Goal: Task Accomplishment & Management: Manage account settings

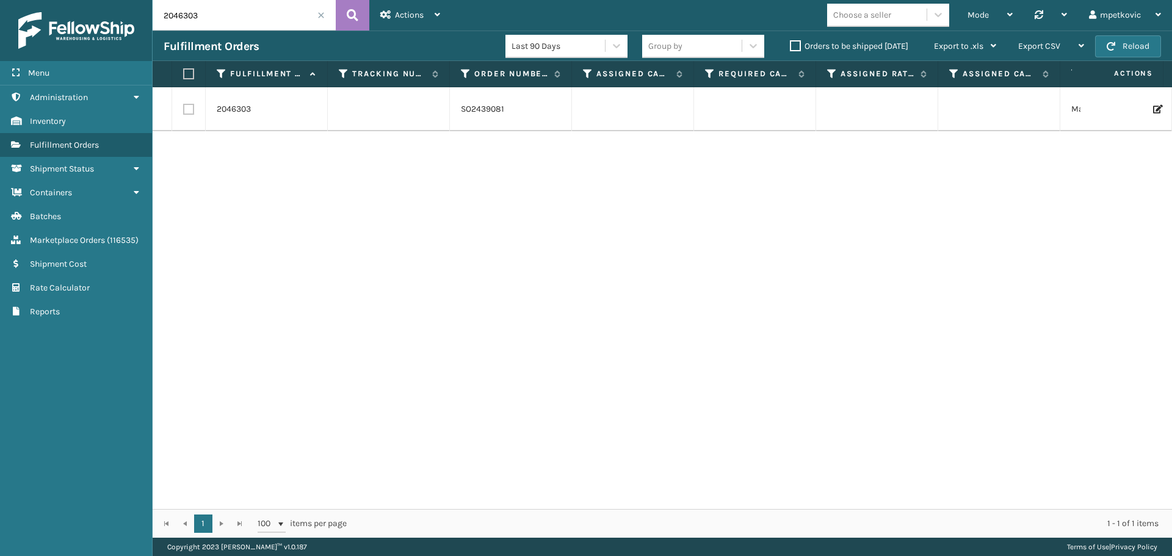
click at [835, 46] on label "Orders to be shipped [DATE]" at bounding box center [849, 46] width 118 height 10
click at [790, 46] on input "Orders to be shipped [DATE]" at bounding box center [790, 43] width 1 height 8
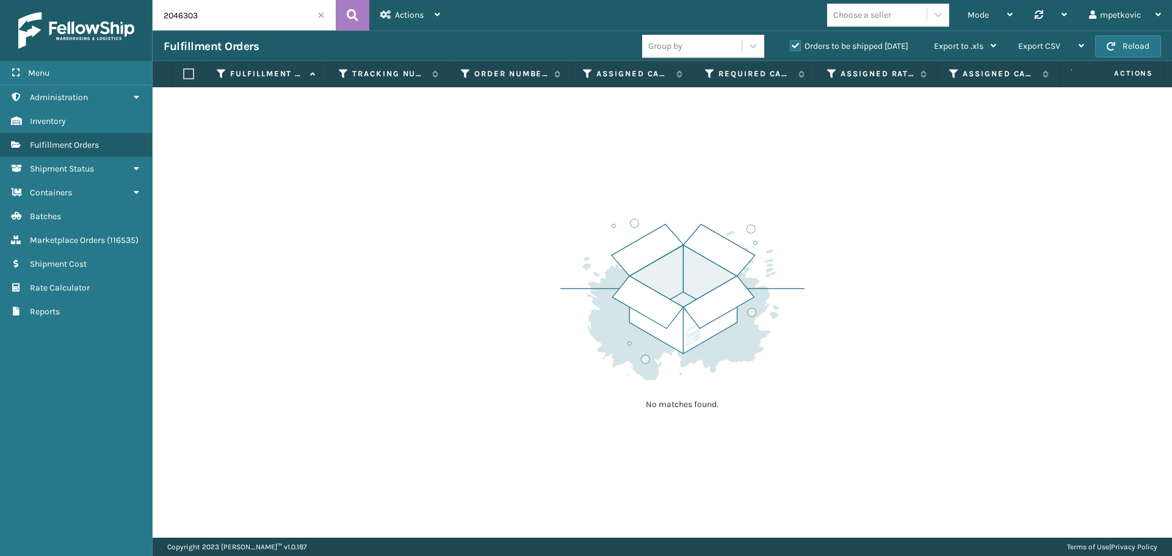
click at [323, 13] on span at bounding box center [320, 15] width 7 height 7
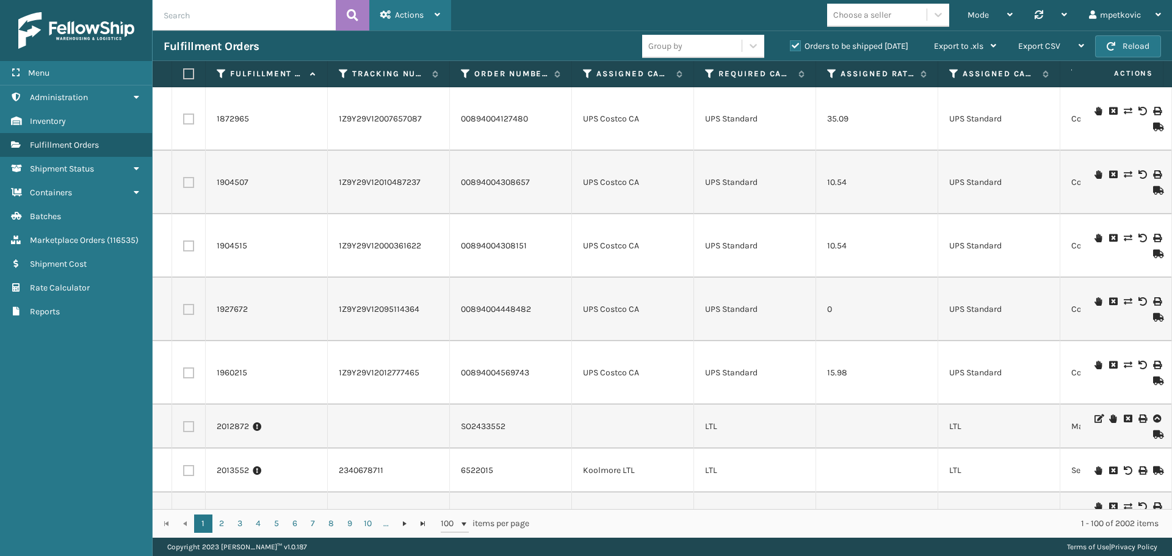
click at [396, 21] on div "Actions" at bounding box center [410, 15] width 60 height 31
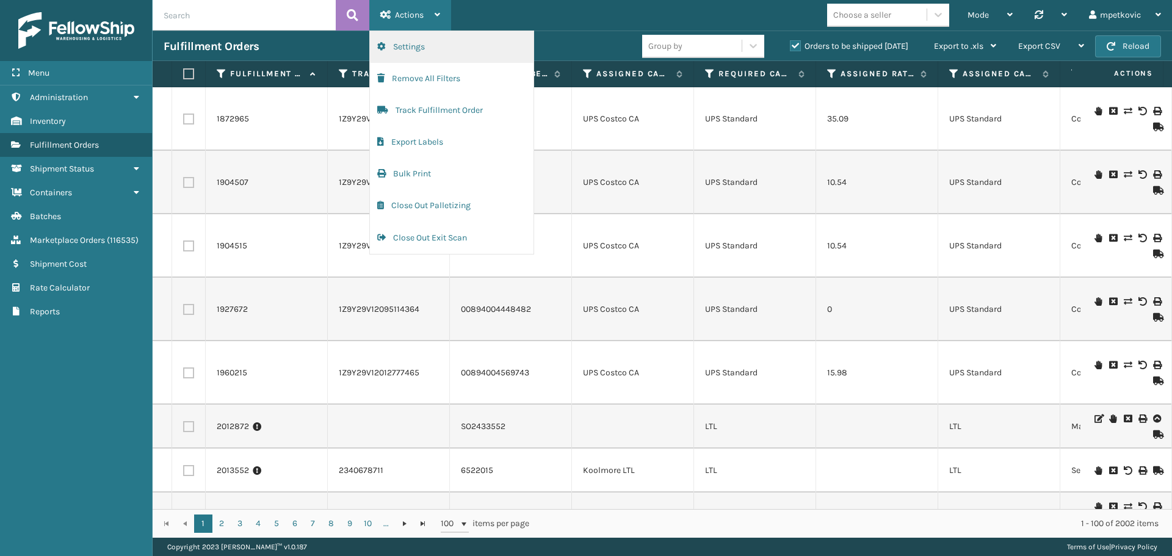
click at [410, 45] on button "Settings" at bounding box center [452, 47] width 164 height 32
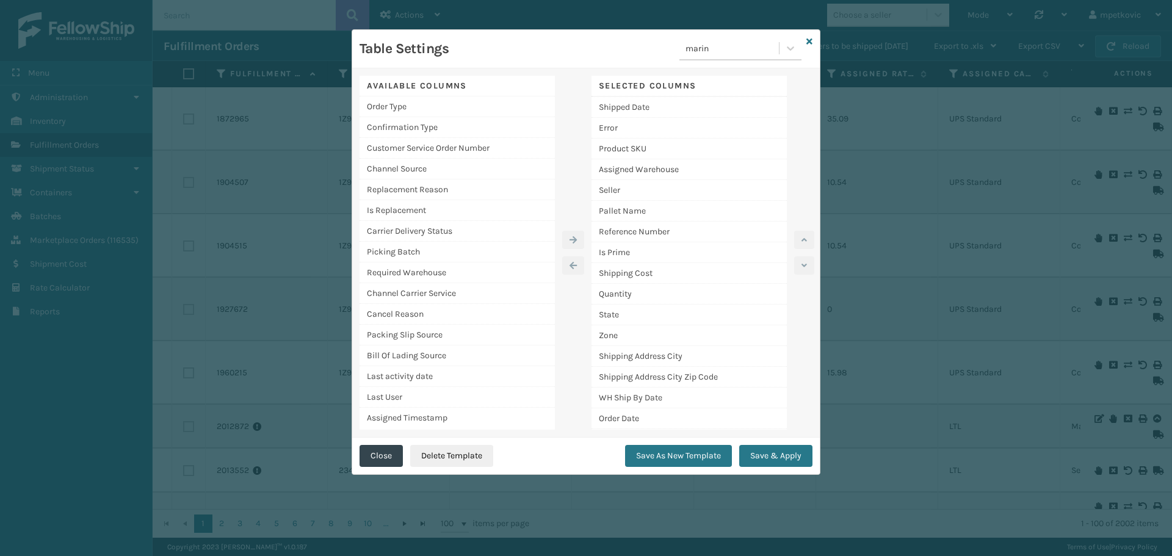
scroll to position [289, 0]
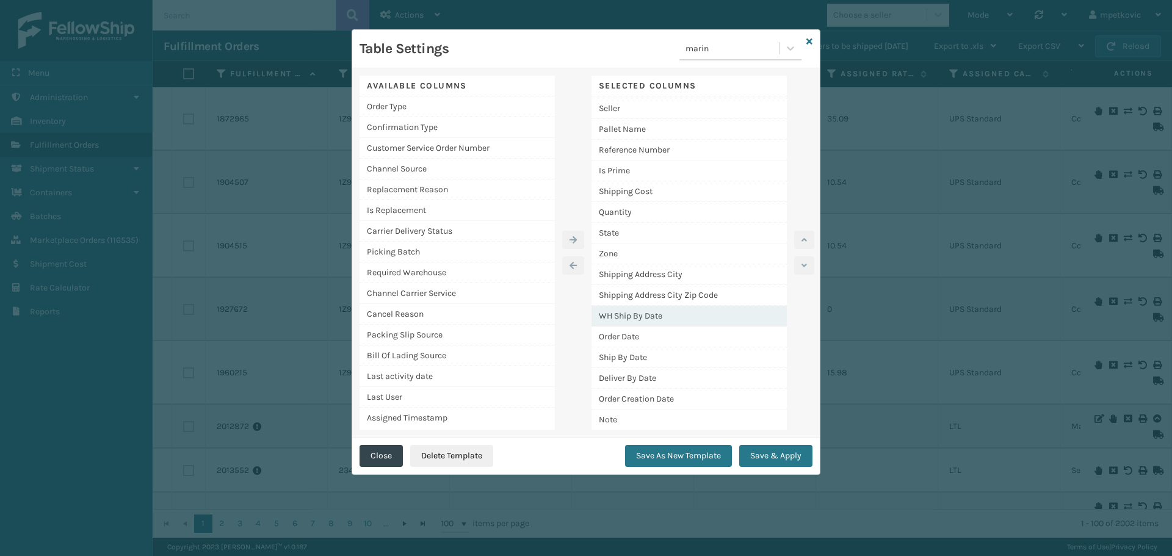
click at [671, 314] on div "WH Ship By Date" at bounding box center [688, 316] width 195 height 21
click at [793, 247] on div at bounding box center [800, 253] width 26 height 354
click at [798, 244] on button "button" at bounding box center [804, 240] width 20 height 18
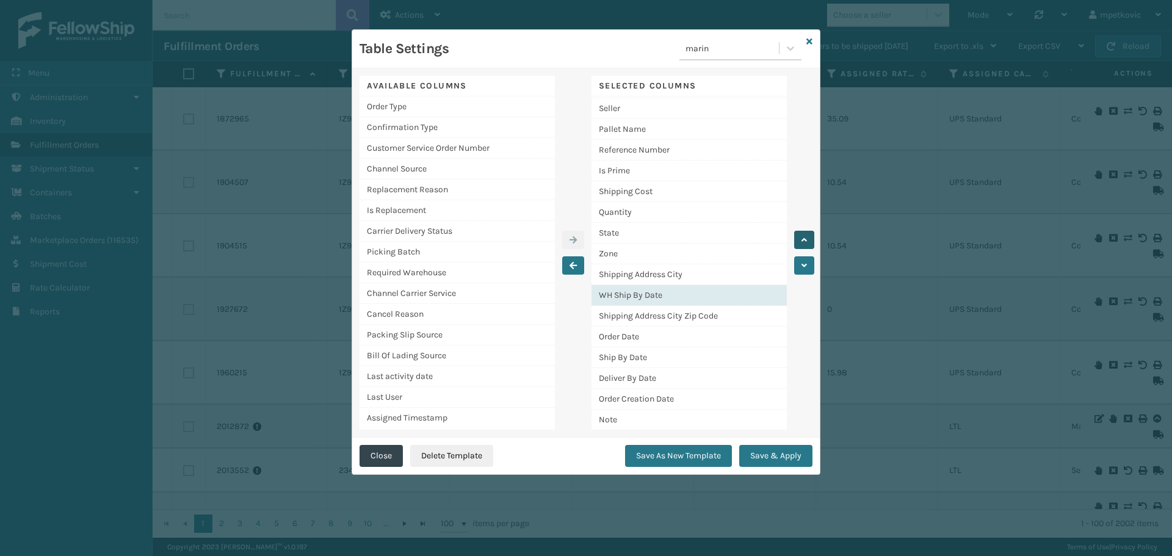
click at [798, 244] on button "button" at bounding box center [804, 240] width 20 height 18
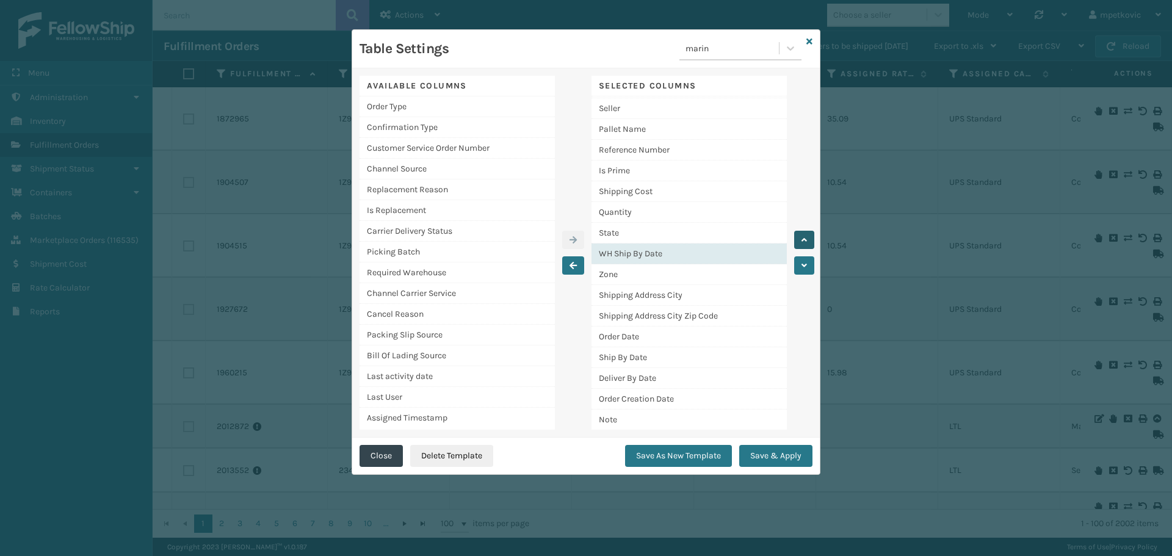
click at [798, 244] on button "button" at bounding box center [804, 240] width 20 height 18
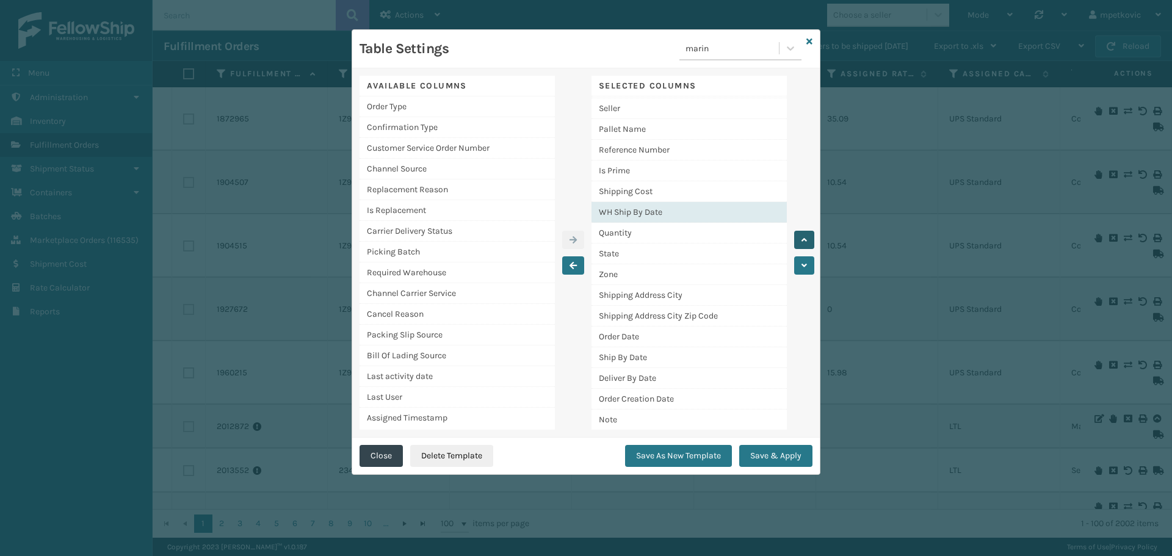
click at [798, 244] on button "button" at bounding box center [804, 240] width 20 height 18
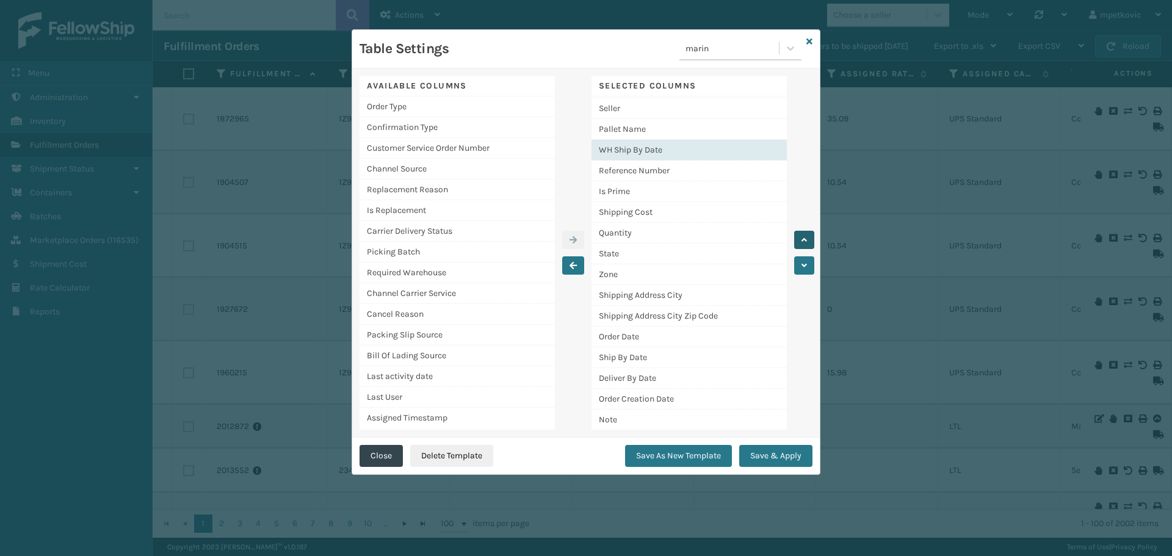
click at [798, 244] on button "button" at bounding box center [804, 240] width 20 height 18
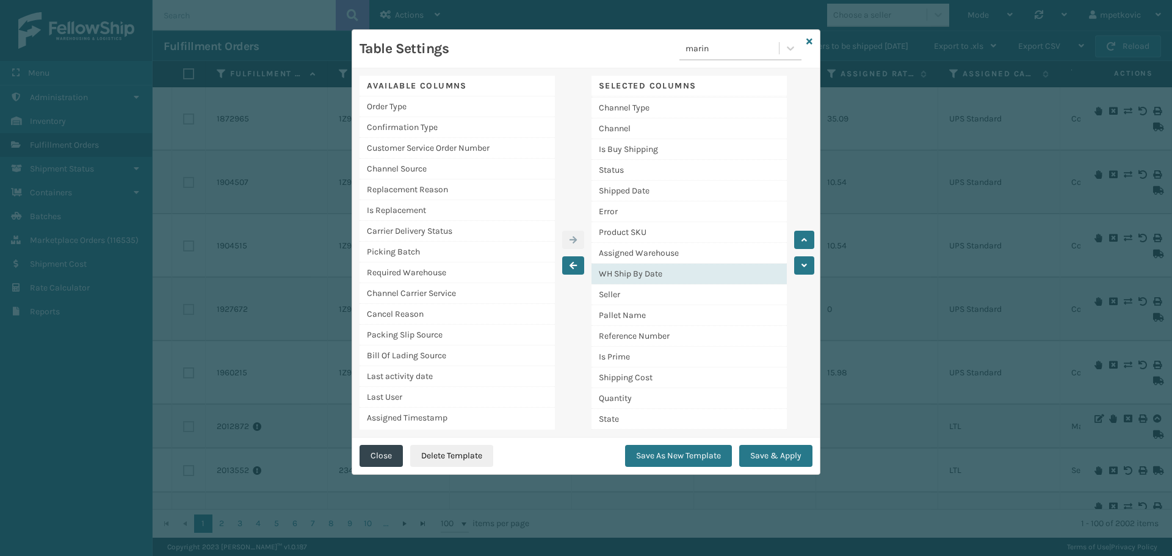
scroll to position [0, 0]
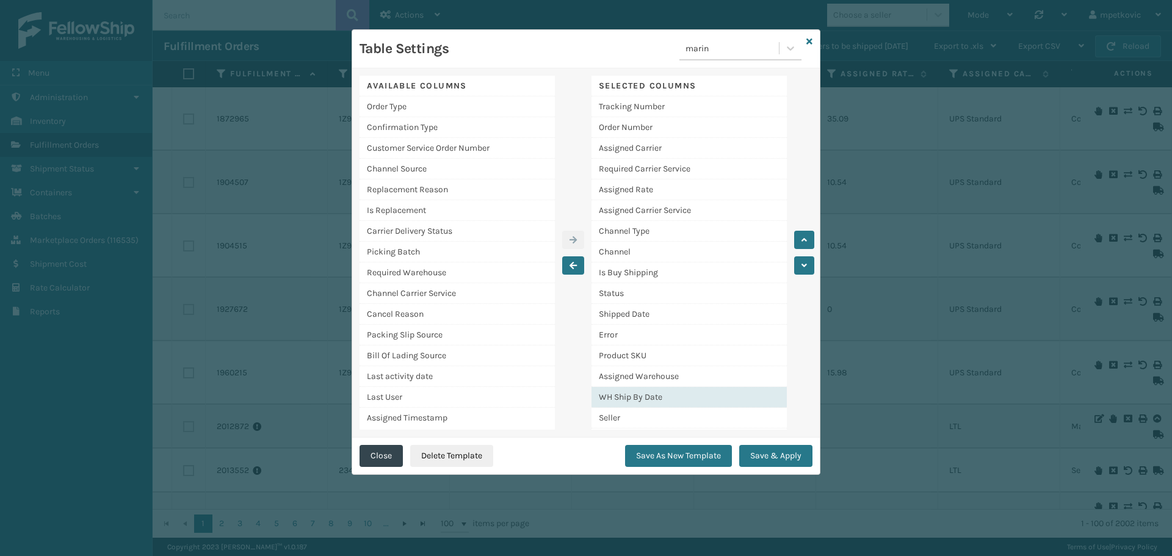
click at [817, 237] on div "Available Columns Order Type Confirmation Type Customer Service Order Number Ch…" at bounding box center [586, 252] width 468 height 369
click at [807, 236] on button "button" at bounding box center [804, 240] width 20 height 18
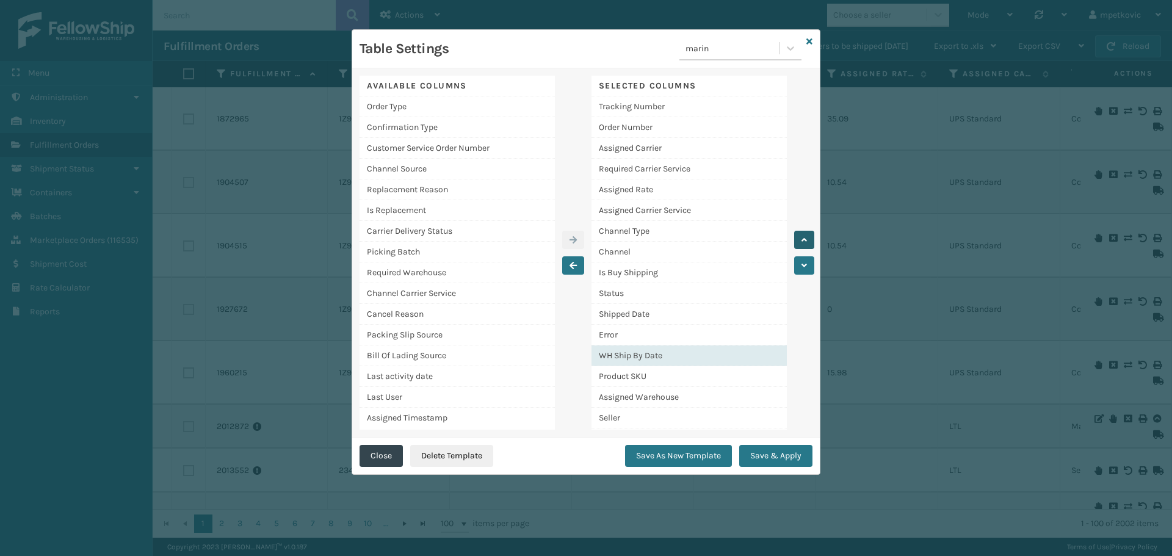
click at [807, 236] on button "button" at bounding box center [804, 240] width 20 height 18
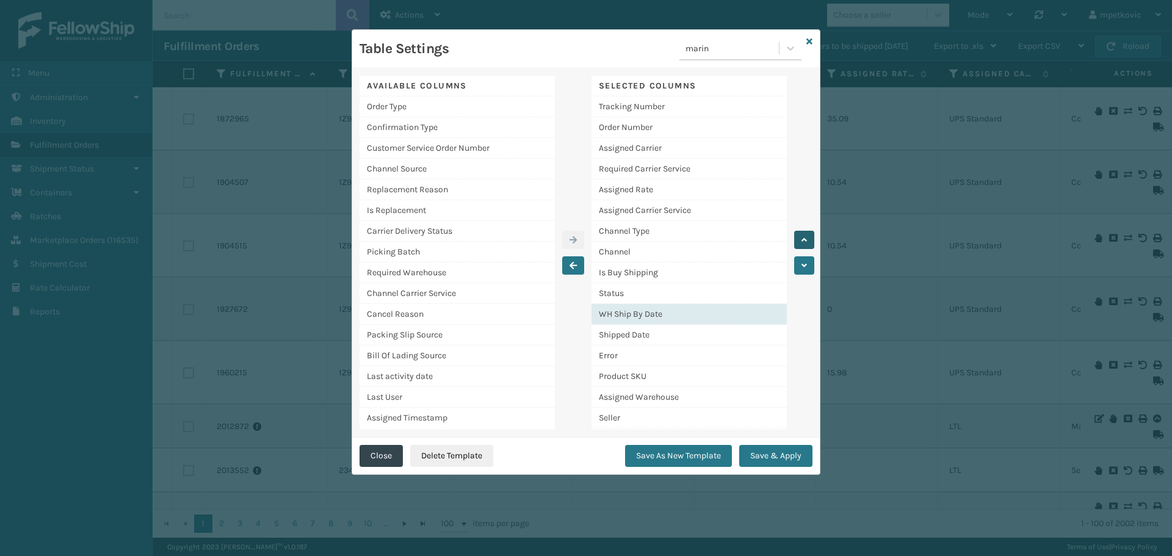
click at [807, 236] on button "button" at bounding box center [804, 240] width 20 height 18
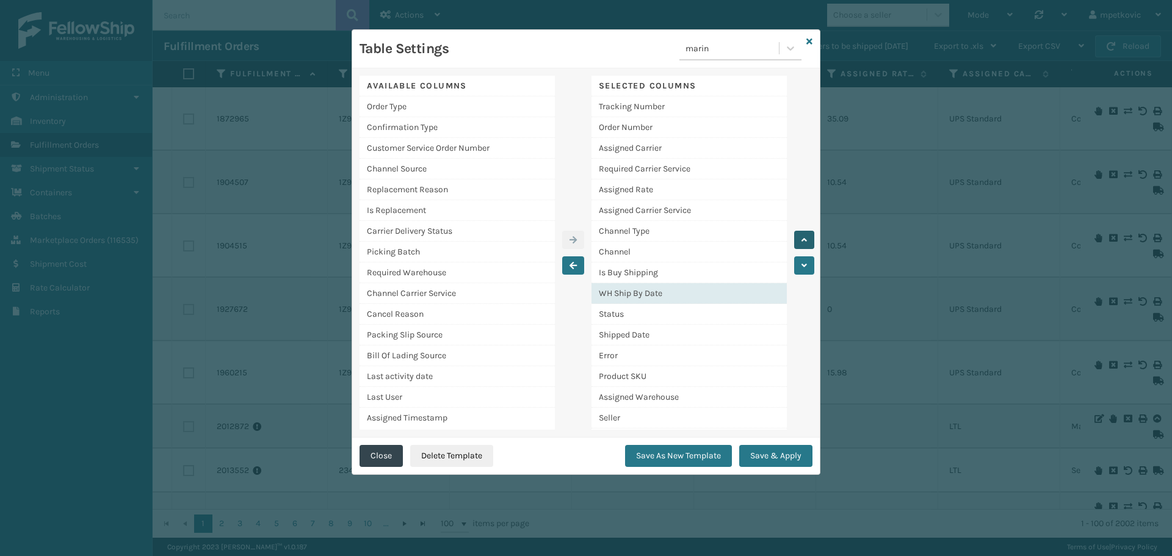
click at [807, 236] on button "button" at bounding box center [804, 240] width 20 height 18
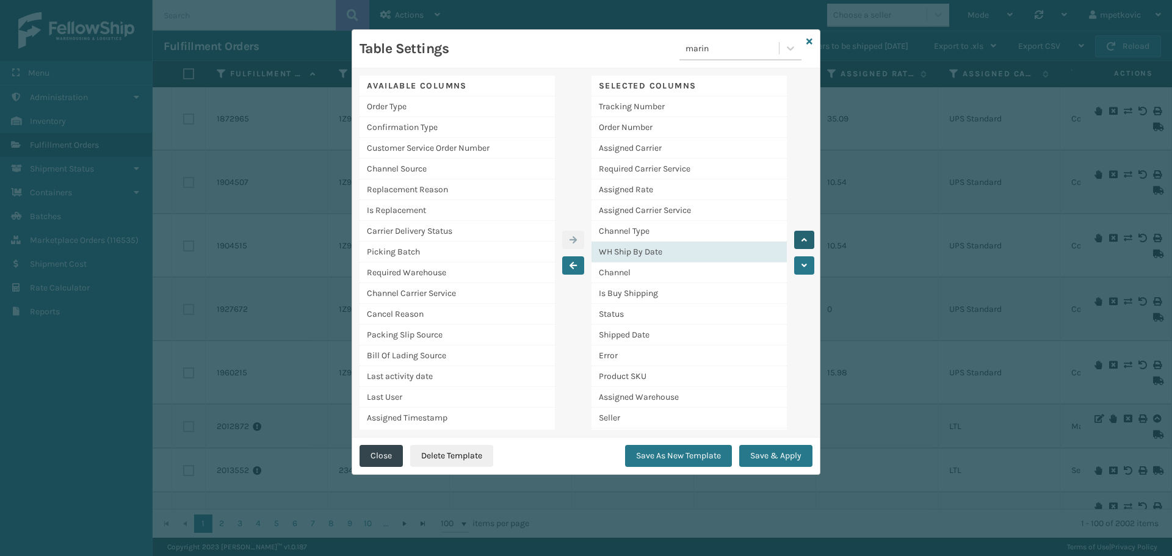
click at [807, 236] on button "button" at bounding box center [804, 240] width 20 height 18
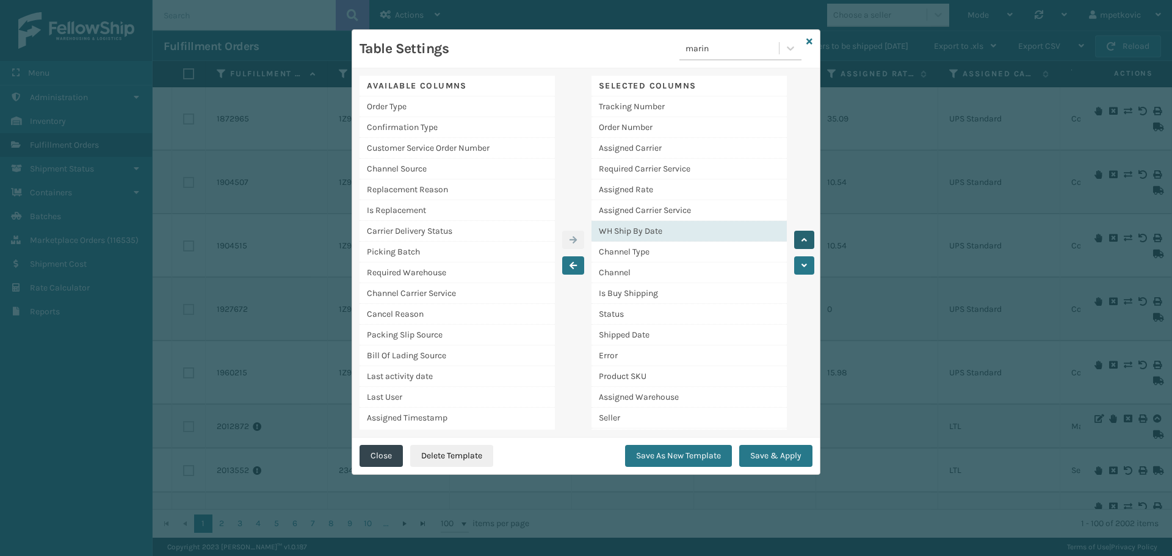
click at [807, 236] on button "button" at bounding box center [804, 240] width 20 height 18
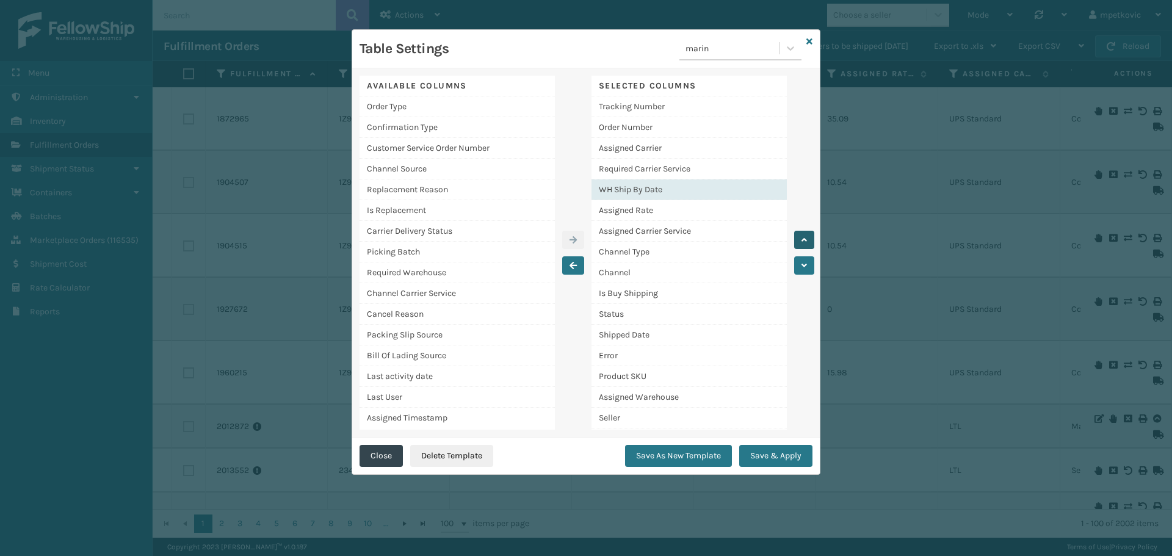
click at [806, 236] on button "button" at bounding box center [804, 240] width 20 height 18
click at [806, 236] on icon "button" at bounding box center [803, 240] width 5 height 9
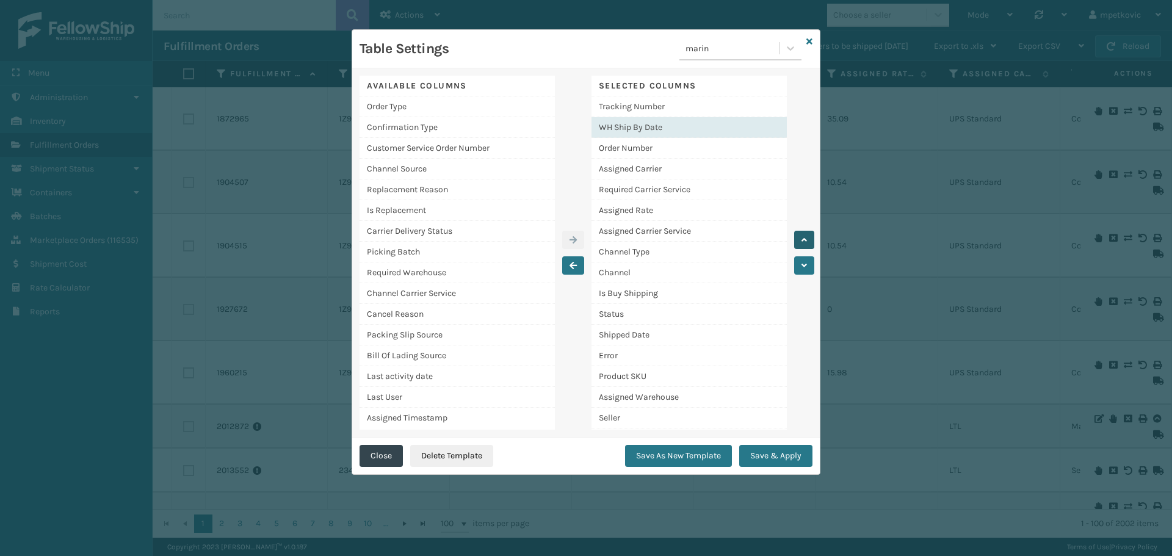
click at [804, 238] on icon "button" at bounding box center [803, 240] width 5 height 9
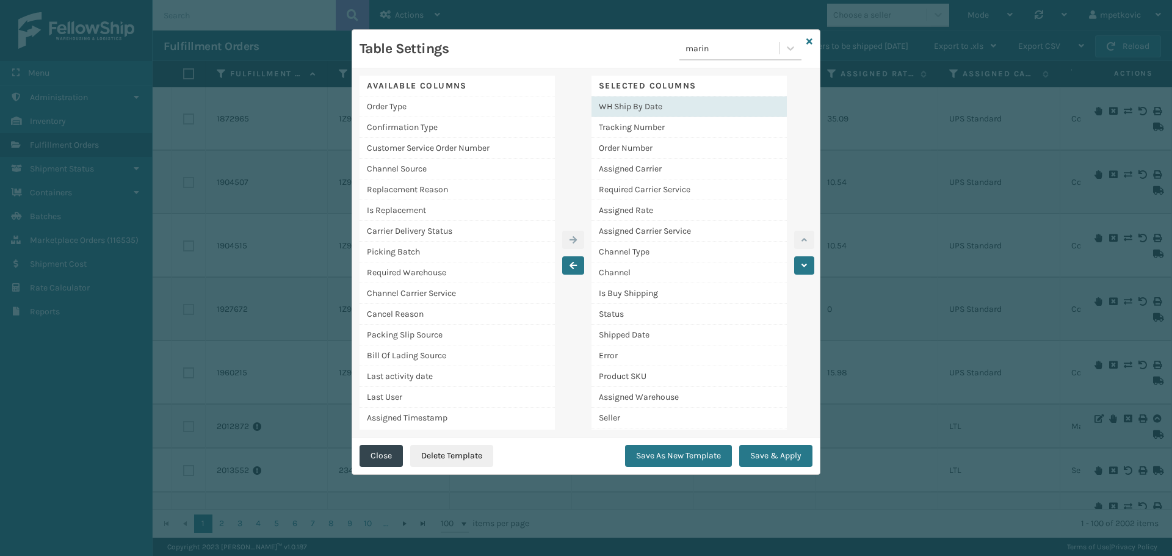
click at [670, 106] on div "WH Ship By Date" at bounding box center [688, 106] width 195 height 21
click at [764, 455] on button "Save & Apply" at bounding box center [775, 456] width 73 height 22
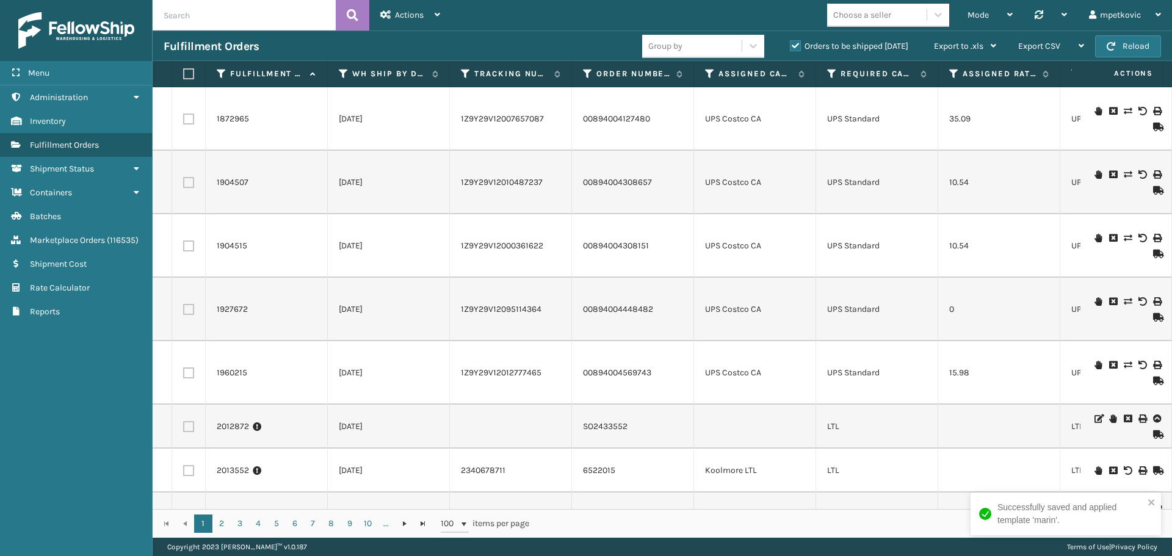
click at [997, 513] on div "Successfully saved and applied template 'marin'." at bounding box center [1061, 513] width 172 height 33
click at [378, 92] on td "[DATE]" at bounding box center [389, 118] width 122 height 63
click at [342, 71] on icon at bounding box center [344, 73] width 10 height 11
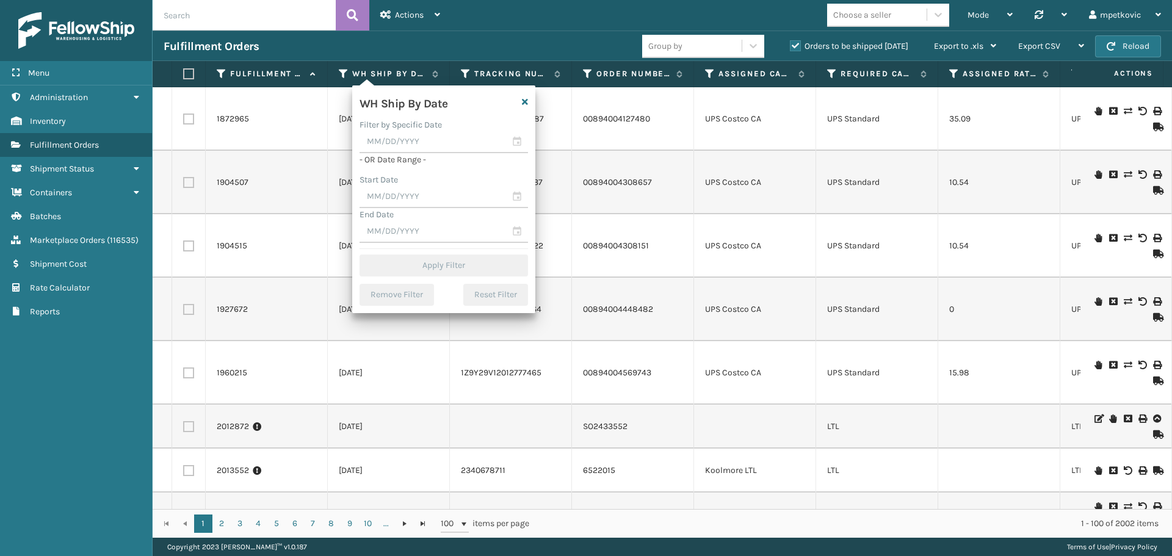
click at [330, 125] on td "[DATE]" at bounding box center [389, 118] width 122 height 63
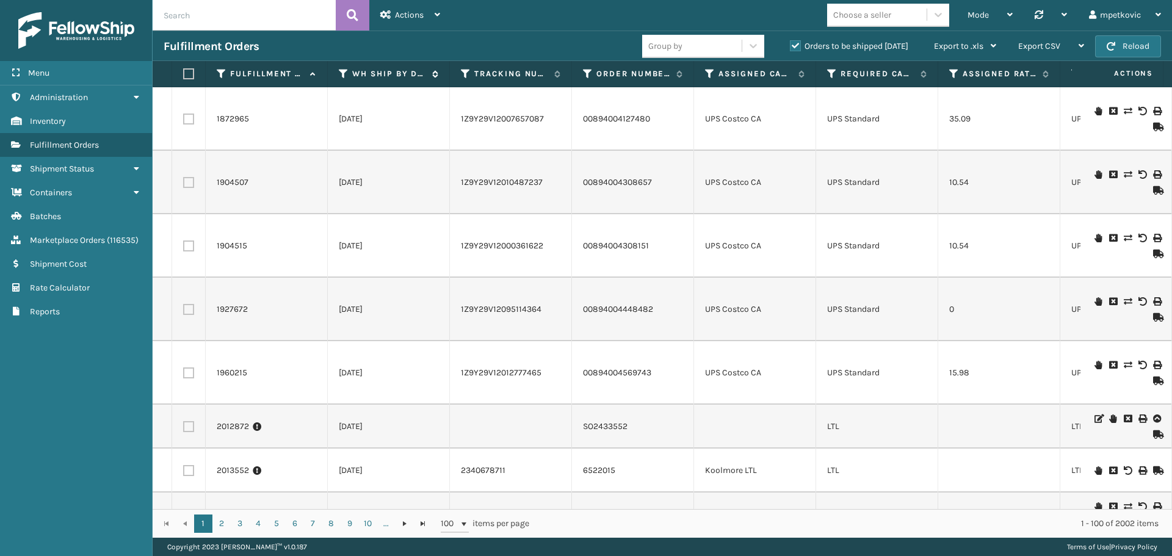
click at [343, 71] on icon at bounding box center [344, 73] width 10 height 11
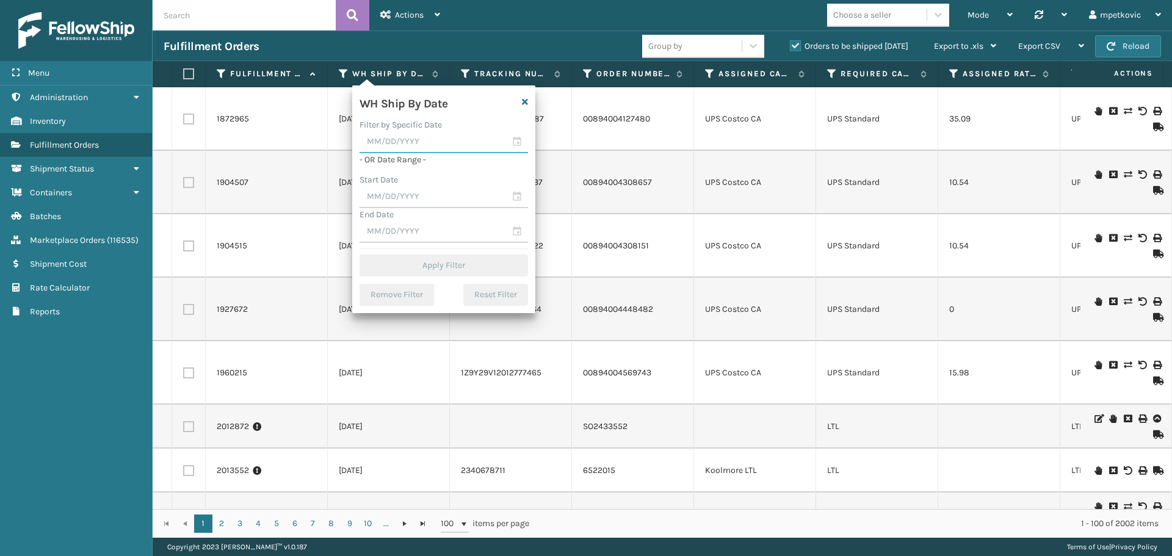
click at [396, 143] on input "text" at bounding box center [443, 142] width 168 height 22
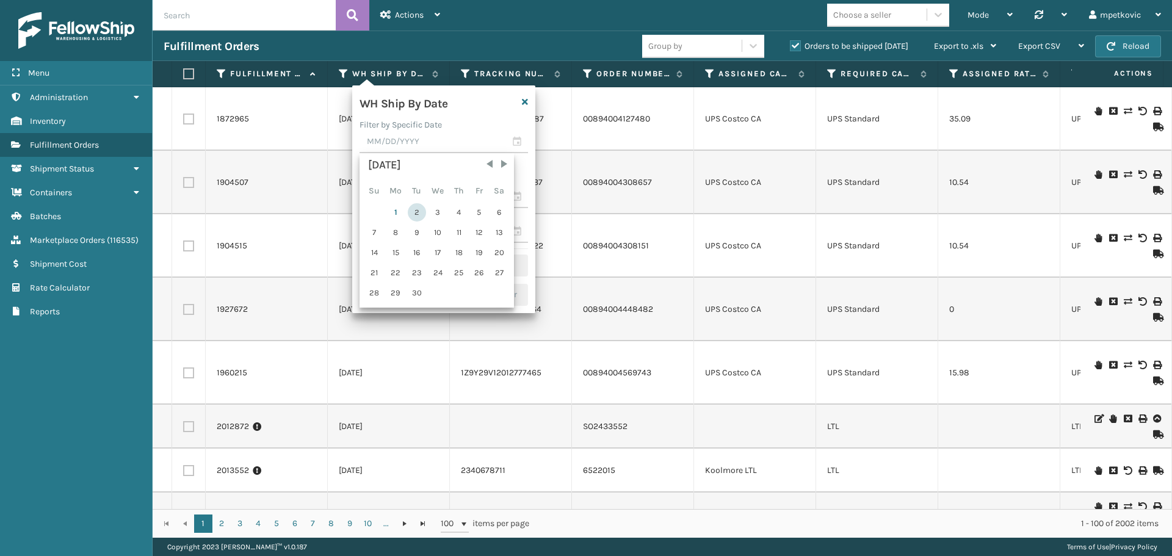
click at [420, 213] on div "2" at bounding box center [417, 212] width 18 height 18
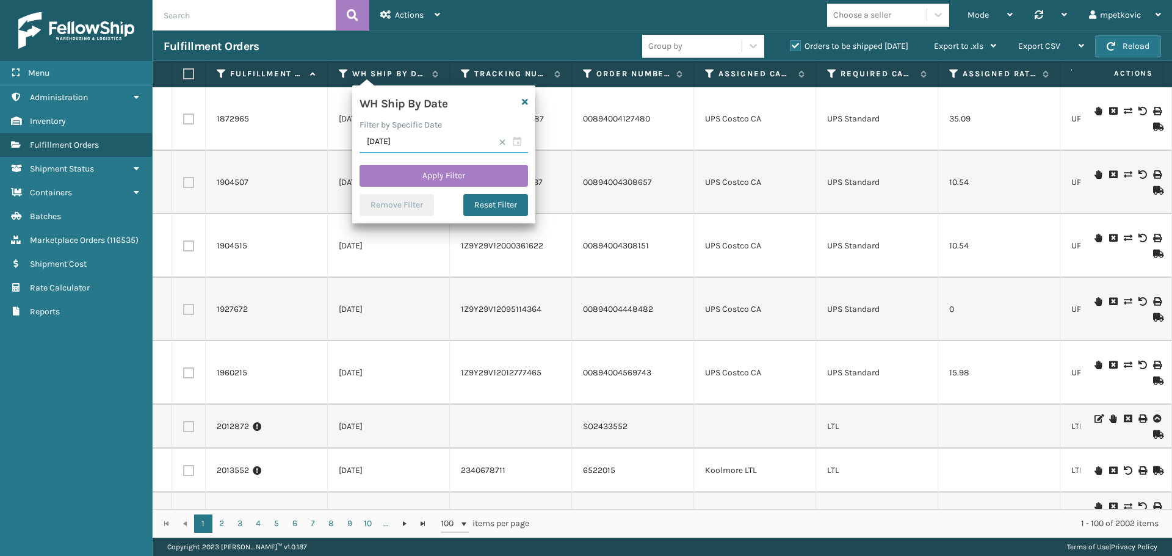
click at [398, 143] on input "[DATE]" at bounding box center [443, 142] width 168 height 22
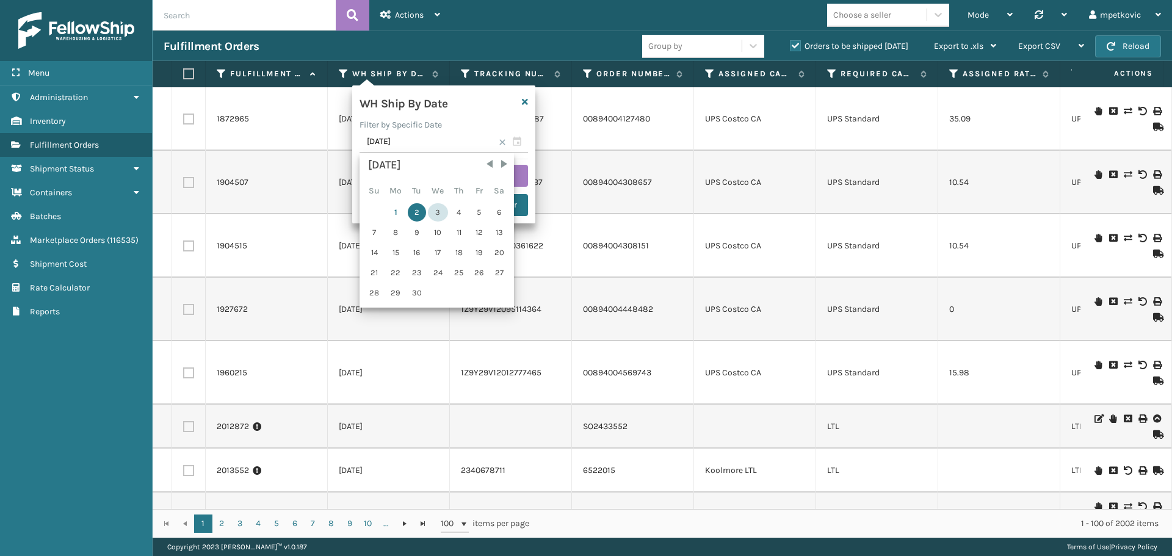
click at [434, 213] on div "3" at bounding box center [438, 212] width 20 height 18
type input "[DATE]"
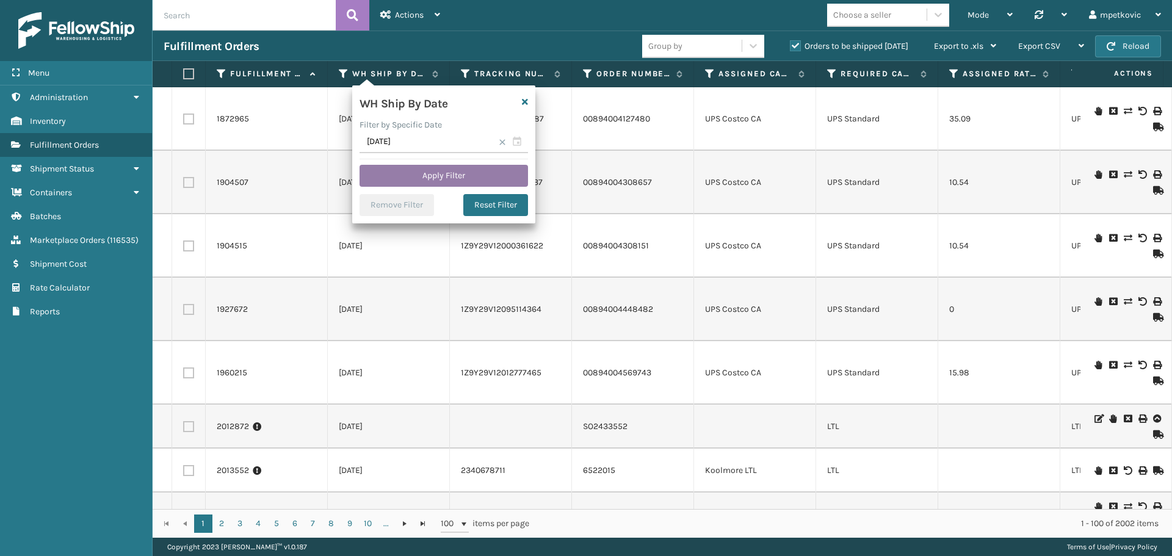
click at [412, 175] on button "Apply Filter" at bounding box center [443, 176] width 168 height 22
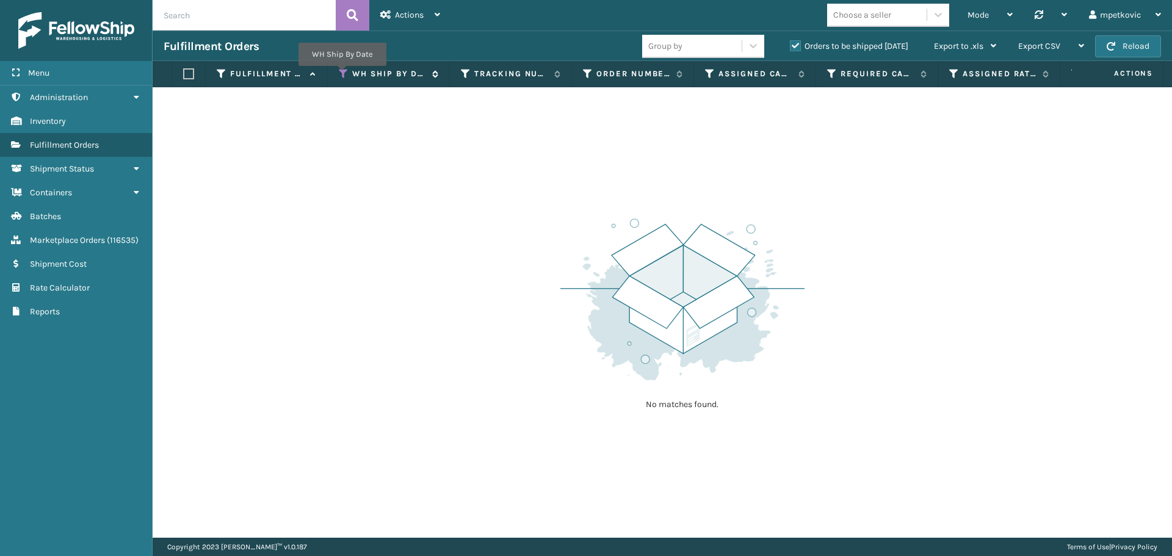
click at [342, 74] on icon at bounding box center [344, 73] width 10 height 11
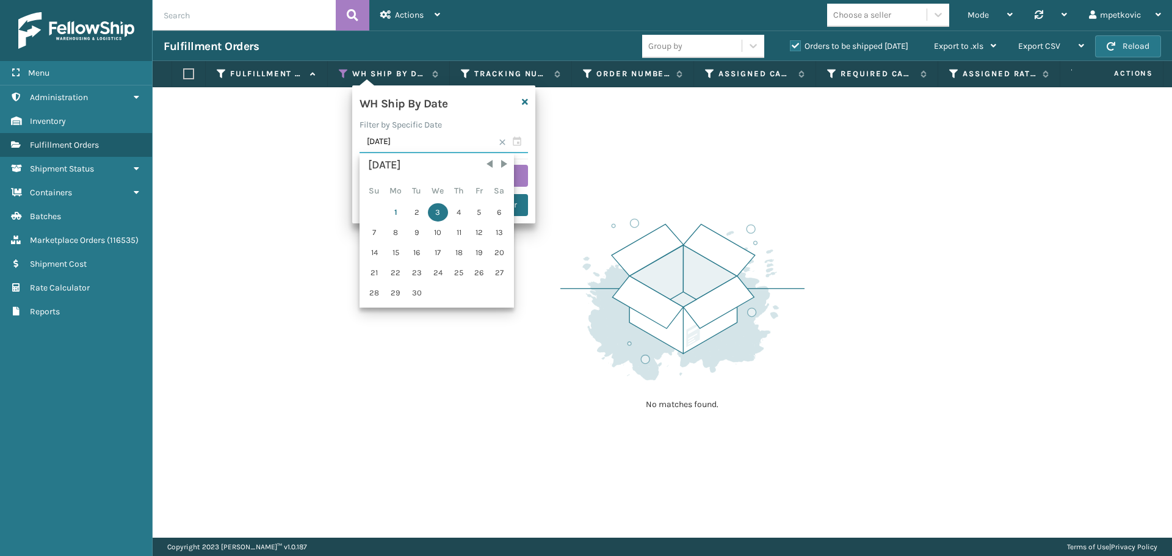
click at [395, 147] on input "[DATE]" at bounding box center [443, 142] width 168 height 22
click at [414, 209] on div "2" at bounding box center [417, 212] width 18 height 18
type input "[DATE]"
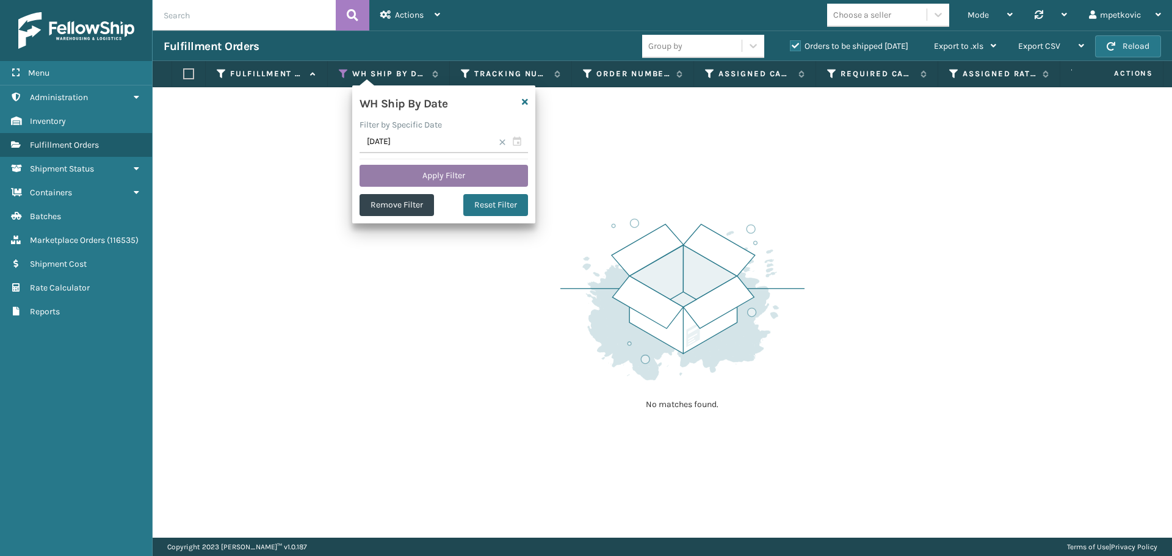
click at [414, 176] on button "Apply Filter" at bounding box center [443, 176] width 168 height 22
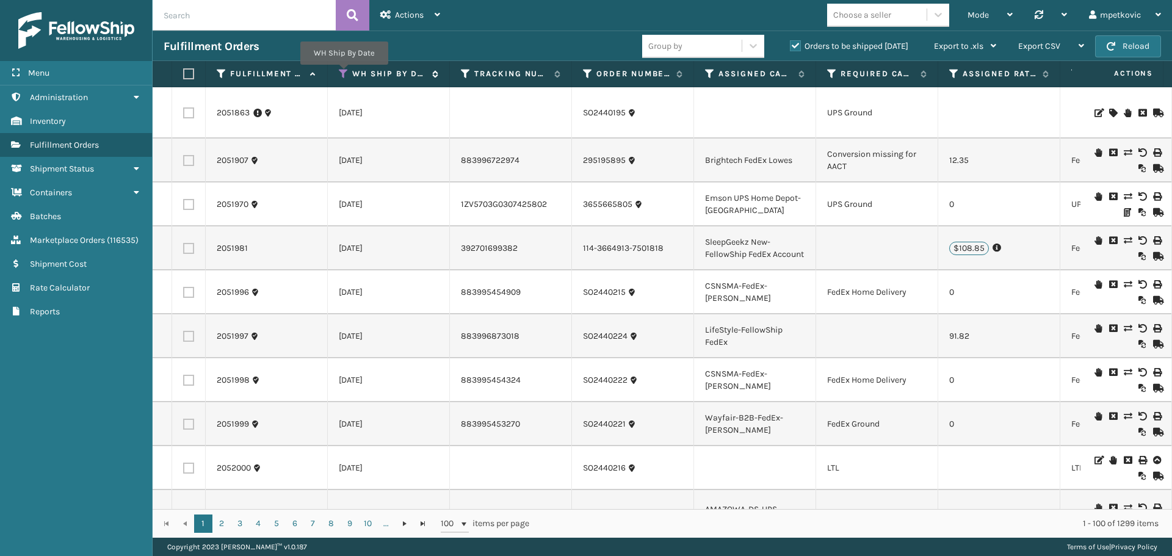
click at [344, 73] on icon at bounding box center [344, 73] width 10 height 11
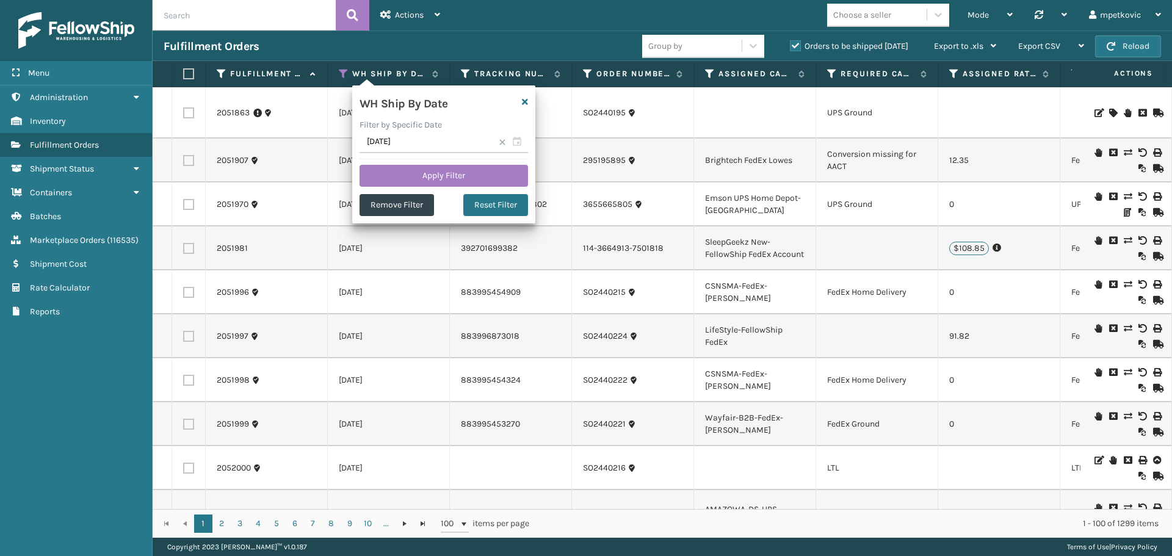
click at [519, 52] on div "Fulfillment Orders" at bounding box center [403, 46] width 478 height 15
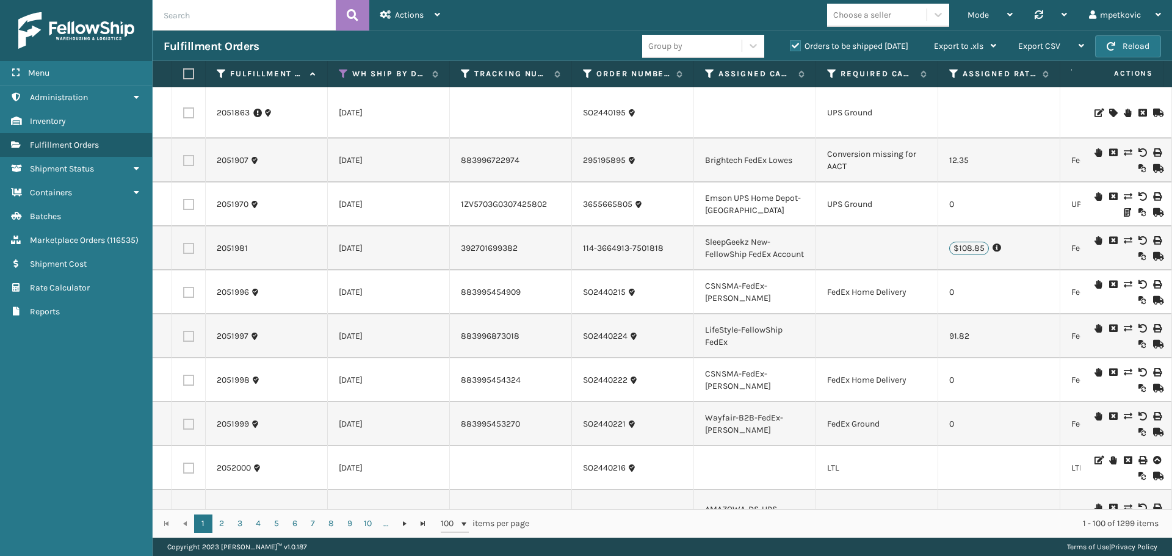
click at [825, 47] on label "Orders to be shipped [DATE]" at bounding box center [849, 46] width 118 height 10
click at [790, 47] on input "Orders to be shipped [DATE]" at bounding box center [790, 43] width 1 height 8
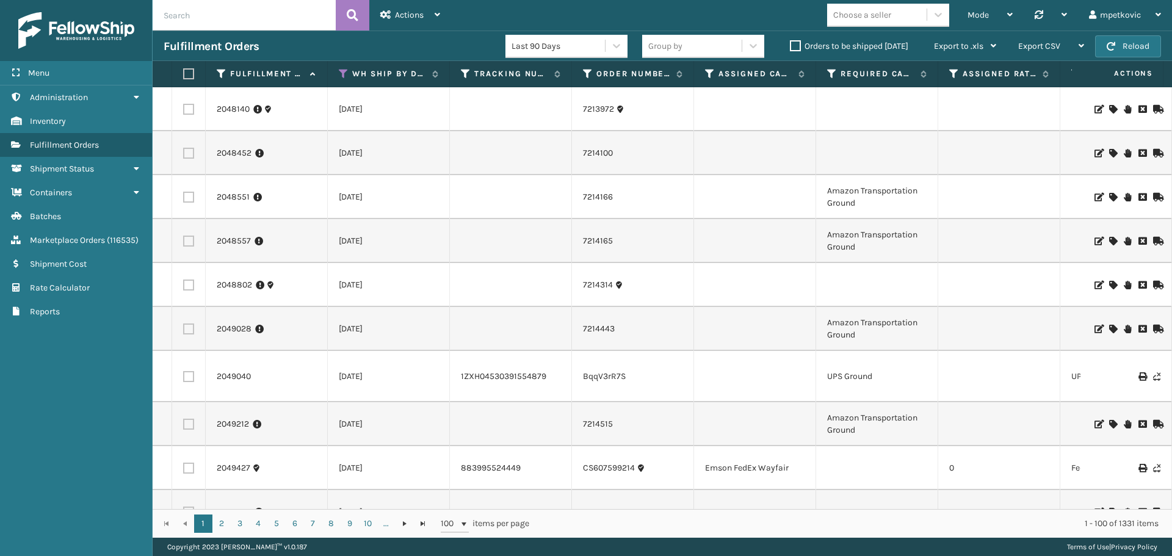
click at [807, 45] on label "Orders to be shipped [DATE]" at bounding box center [849, 46] width 118 height 10
click at [790, 45] on input "Orders to be shipped [DATE]" at bounding box center [790, 43] width 1 height 8
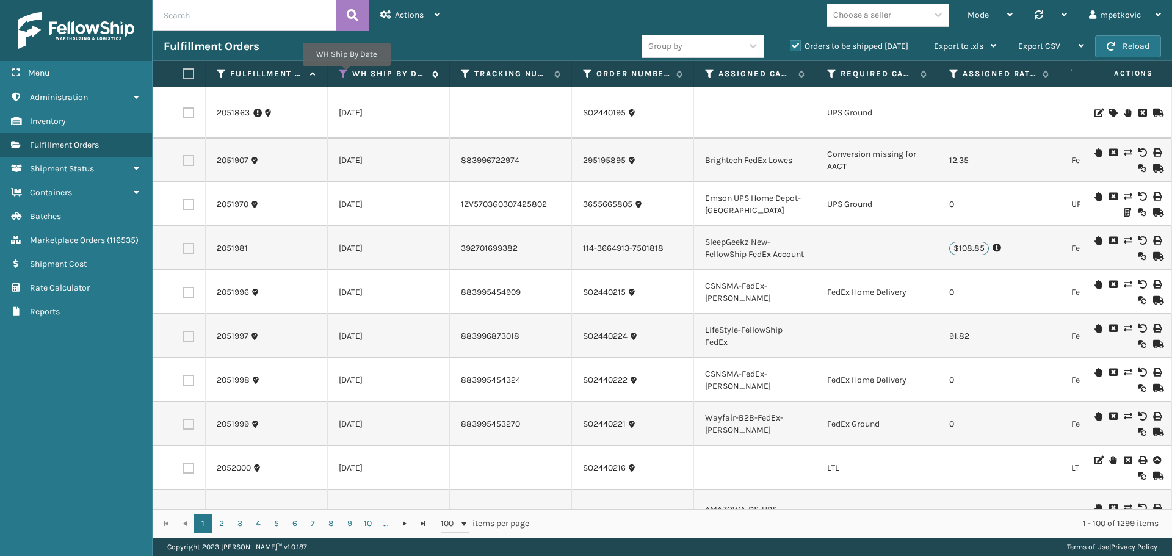
click at [346, 74] on icon at bounding box center [344, 73] width 10 height 11
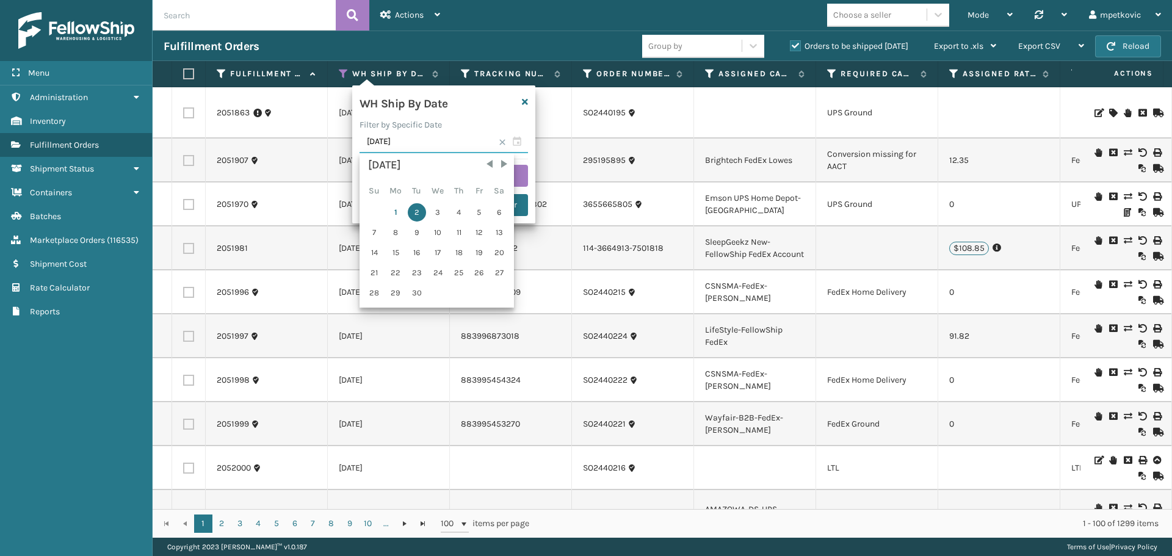
click at [408, 132] on input "[DATE]" at bounding box center [443, 142] width 168 height 22
click at [438, 215] on div "3" at bounding box center [438, 212] width 20 height 18
type input "[DATE]"
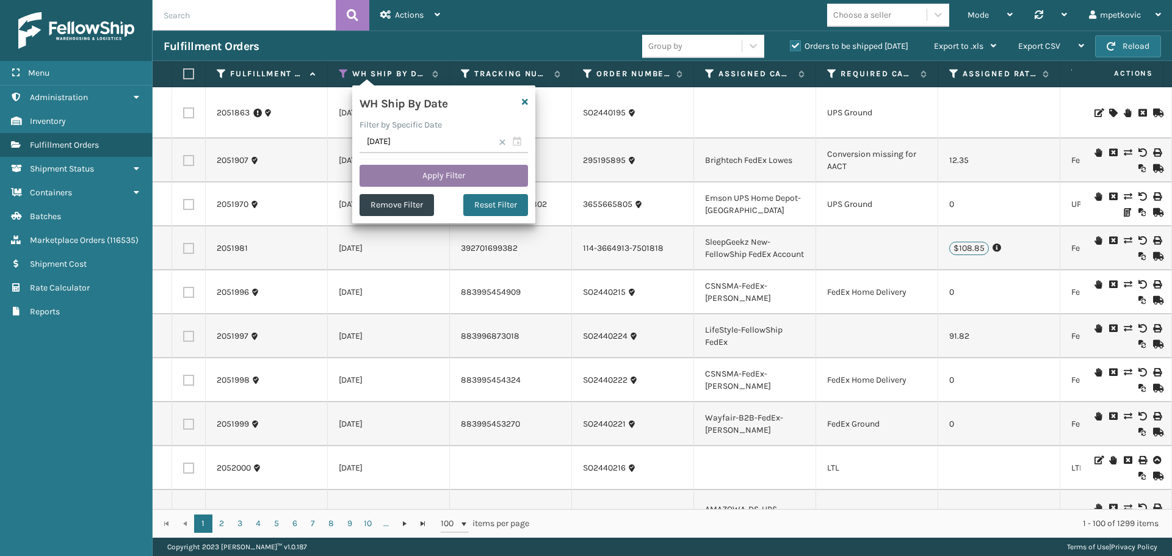
click at [411, 168] on button "Apply Filter" at bounding box center [443, 176] width 168 height 22
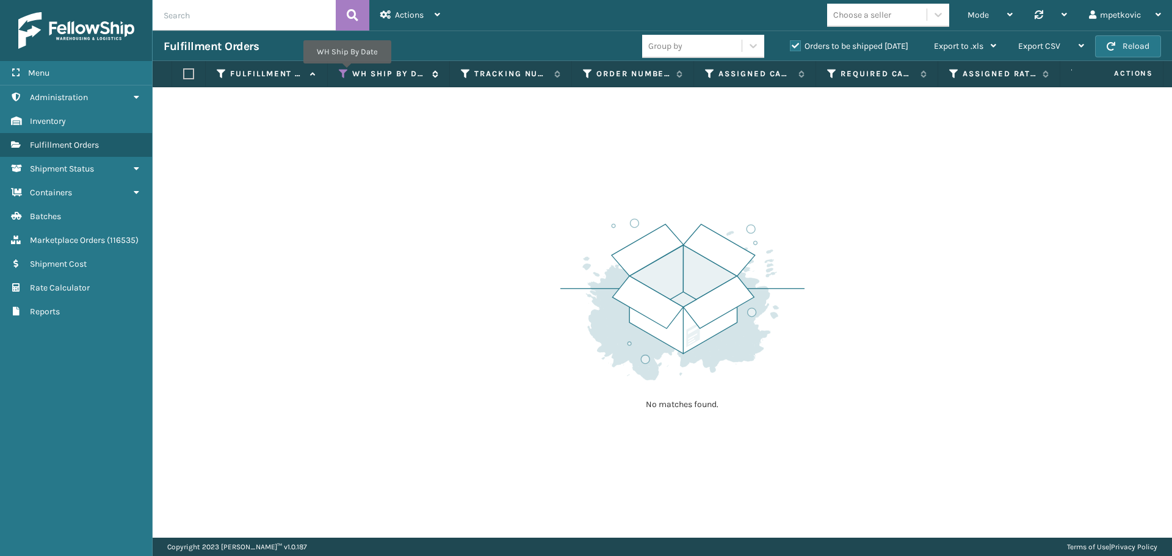
click at [345, 72] on icon at bounding box center [344, 73] width 10 height 11
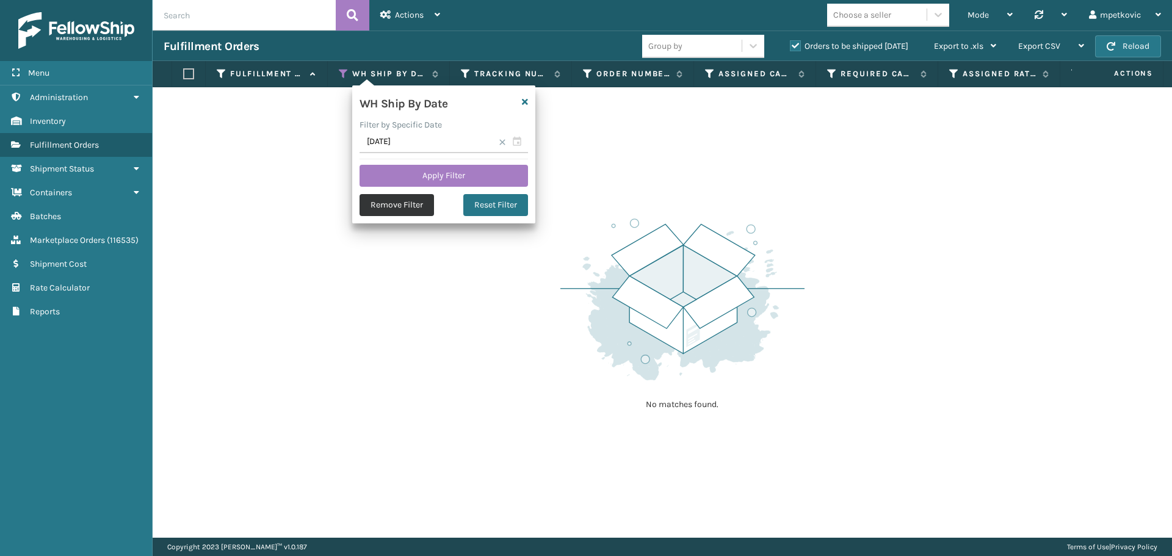
click at [402, 201] on button "Remove Filter" at bounding box center [396, 205] width 74 height 22
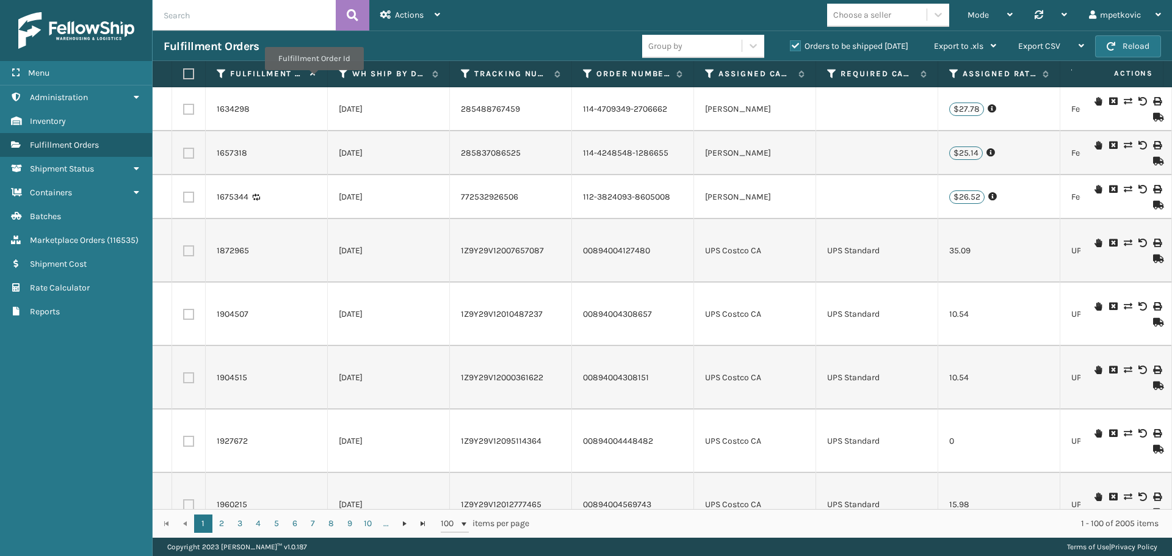
click at [311, 74] on icon at bounding box center [311, 74] width 10 height 8
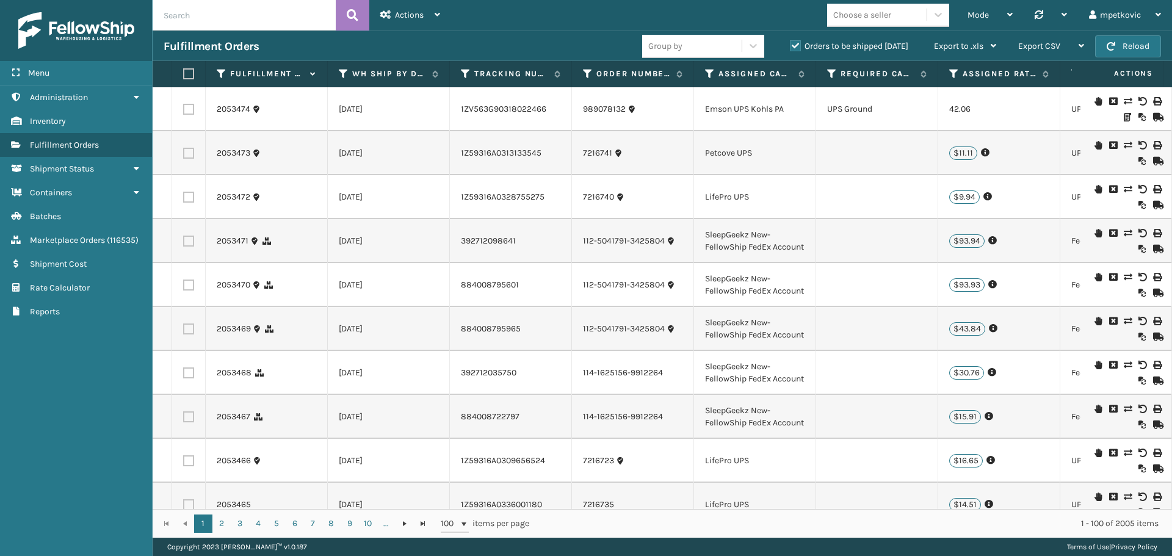
drag, startPoint x: 388, startPoint y: 110, endPoint x: 328, endPoint y: 108, distance: 60.4
click at [328, 108] on td "[DATE]" at bounding box center [389, 109] width 122 height 44
drag, startPoint x: 357, startPoint y: 151, endPoint x: 338, endPoint y: 151, distance: 19.5
click at [338, 151] on td "[DATE]" at bounding box center [389, 153] width 122 height 44
drag, startPoint x: 389, startPoint y: 190, endPoint x: 331, endPoint y: 191, distance: 58.6
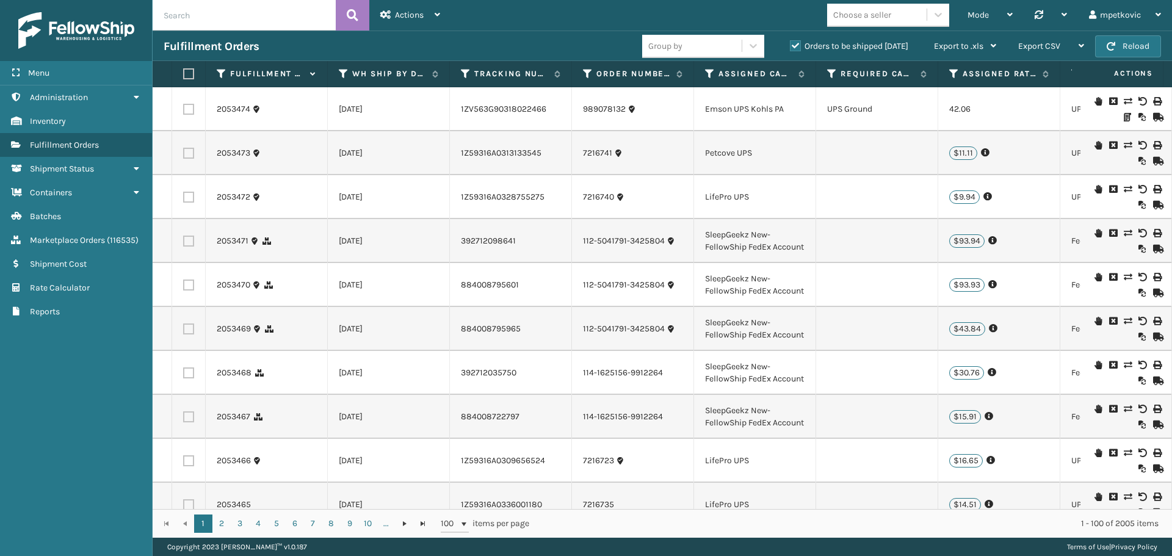
click at [331, 191] on td "[DATE]" at bounding box center [389, 197] width 122 height 44
drag, startPoint x: 388, startPoint y: 250, endPoint x: 328, endPoint y: 238, distance: 61.6
click at [328, 238] on td "[DATE]" at bounding box center [389, 241] width 122 height 44
click at [391, 237] on td "[DATE]" at bounding box center [389, 241] width 122 height 44
drag, startPoint x: 389, startPoint y: 298, endPoint x: 333, endPoint y: 297, distance: 56.8
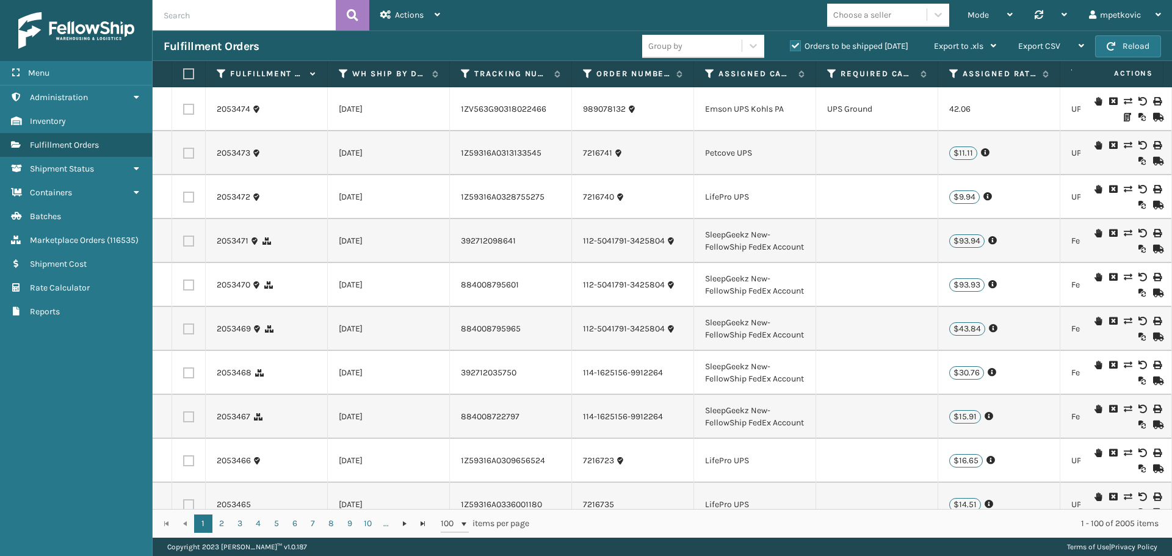
click at [333, 297] on td "[DATE]" at bounding box center [389, 285] width 122 height 44
click at [380, 284] on td "[DATE]" at bounding box center [389, 285] width 122 height 44
click at [357, 282] on td "[DATE]" at bounding box center [389, 285] width 122 height 44
click at [370, 277] on td "[DATE]" at bounding box center [389, 285] width 122 height 44
click at [525, 18] on div "Mode Regular Mode Picking Mode Labeling Mode Palletizing Mode Exit Scan Mode Ch…" at bounding box center [811, 15] width 721 height 31
